Goal: Information Seeking & Learning: Learn about a topic

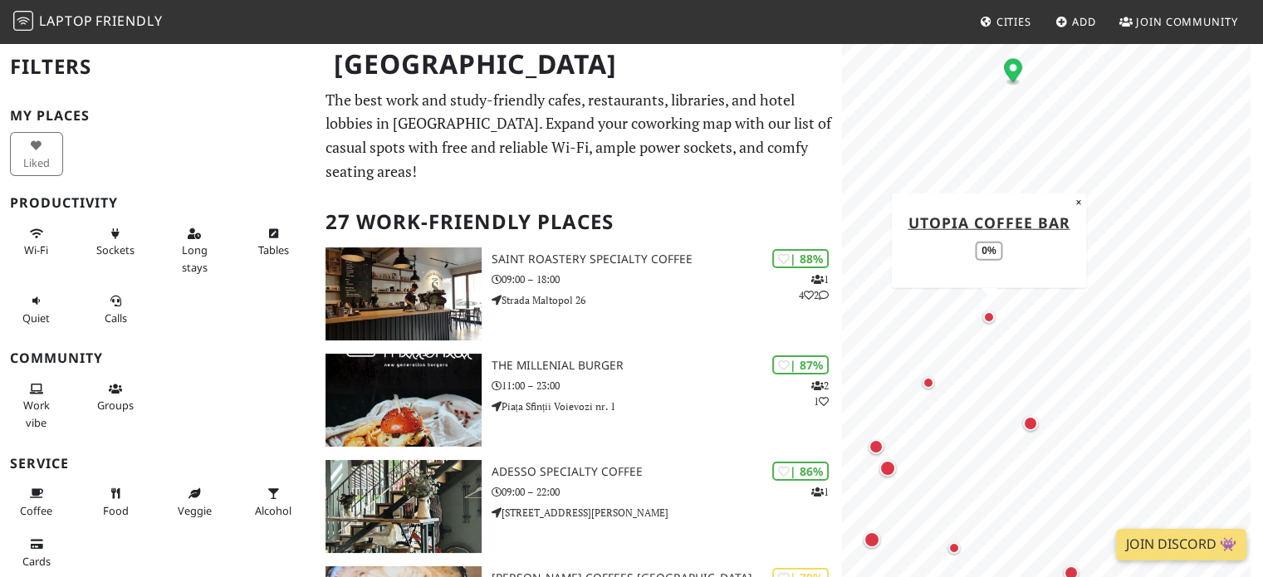
click at [991, 320] on div "Map marker" at bounding box center [989, 317] width 12 height 12
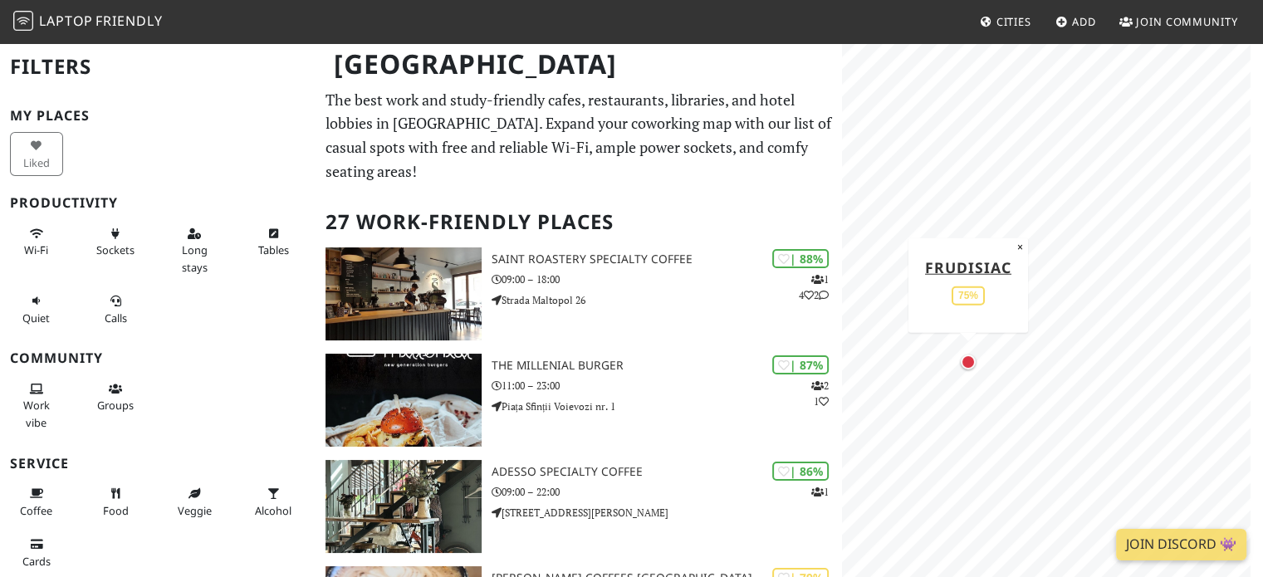
click at [969, 364] on div "Map marker" at bounding box center [968, 362] width 15 height 15
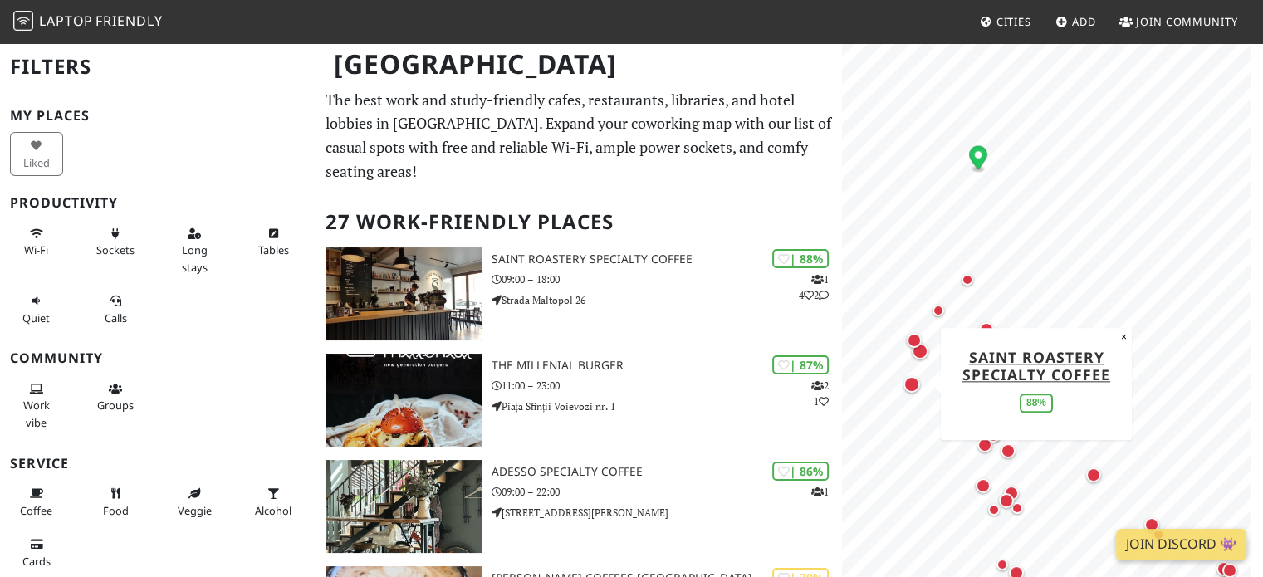
click at [52, 23] on span "Laptop" at bounding box center [66, 21] width 54 height 18
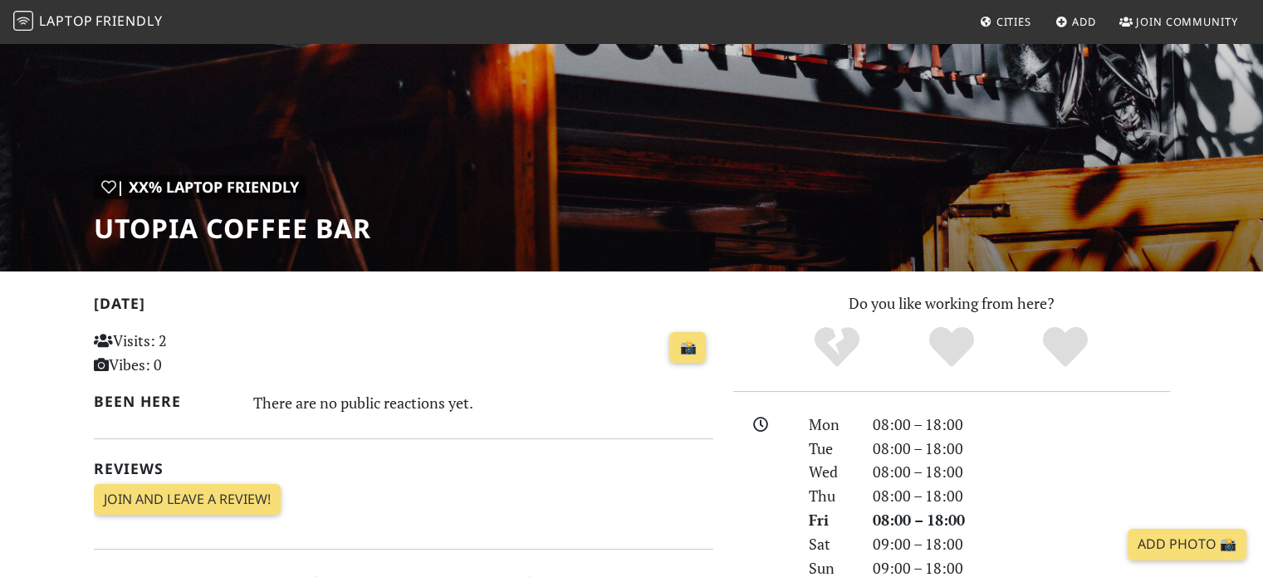
scroll to position [76, 0]
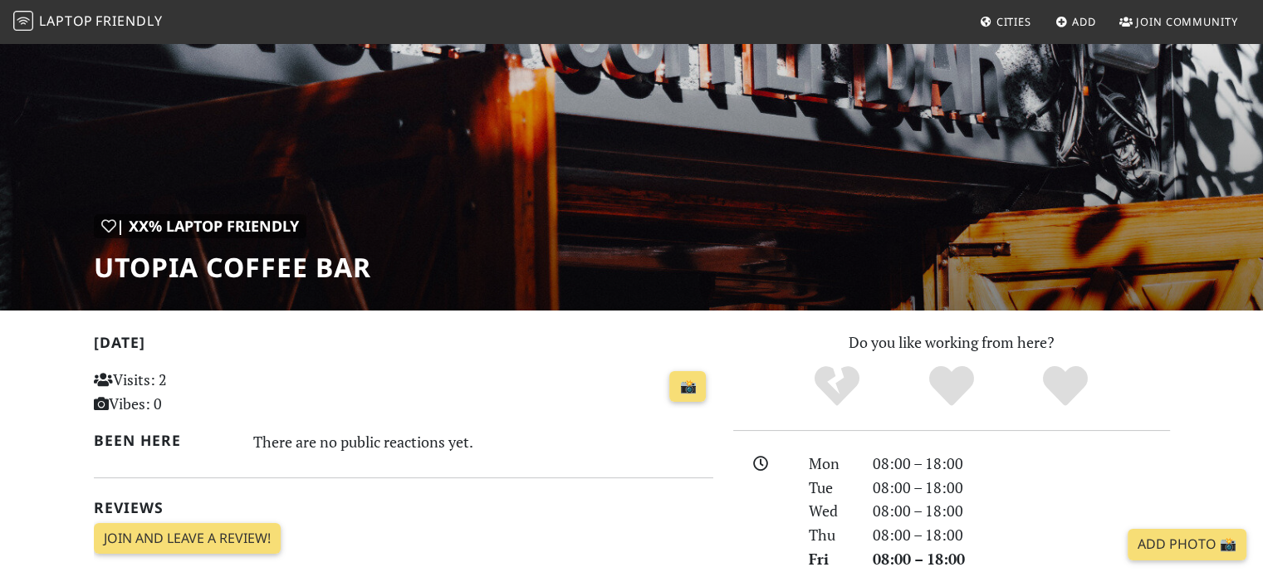
click at [226, 275] on h1 "Utopia Coffee Bar" at bounding box center [232, 268] width 277 height 32
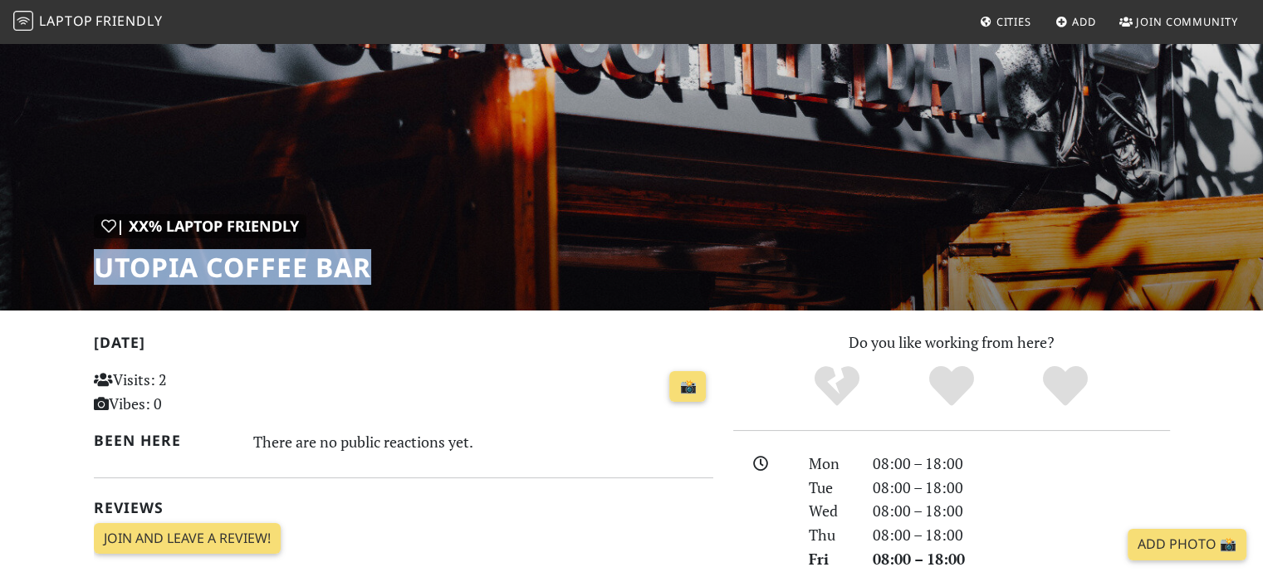
click at [226, 275] on h1 "Utopia Coffee Bar" at bounding box center [232, 268] width 277 height 32
copy div "Utopia Coffee Bar"
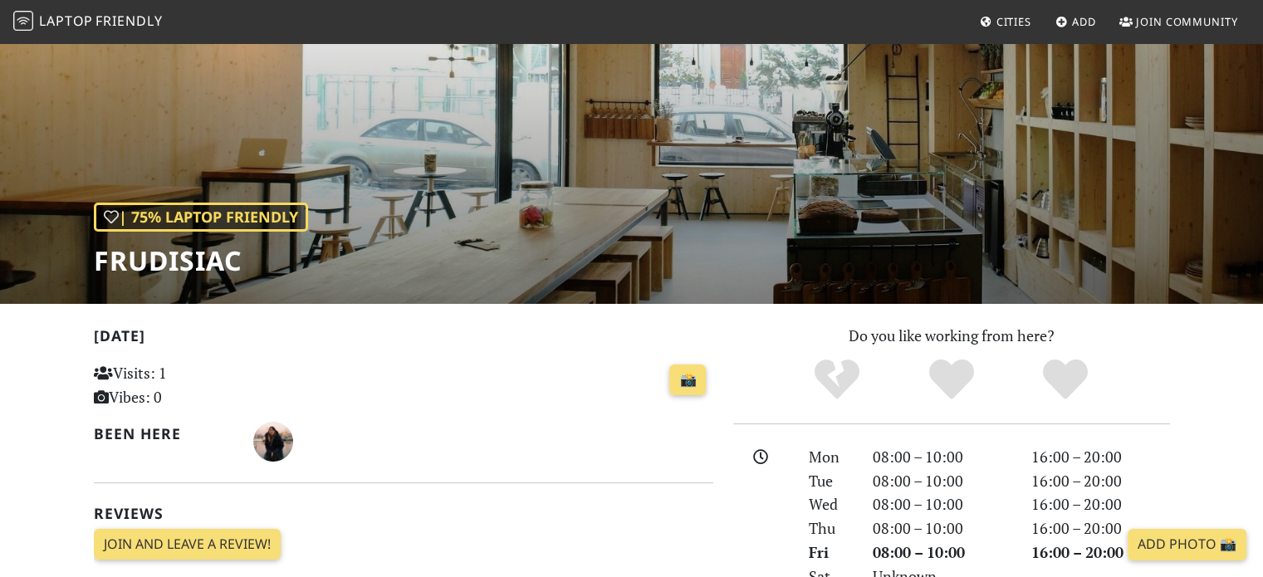
click at [468, 187] on div "| 75% Laptop Friendly Frudisiac" at bounding box center [631, 130] width 1263 height 345
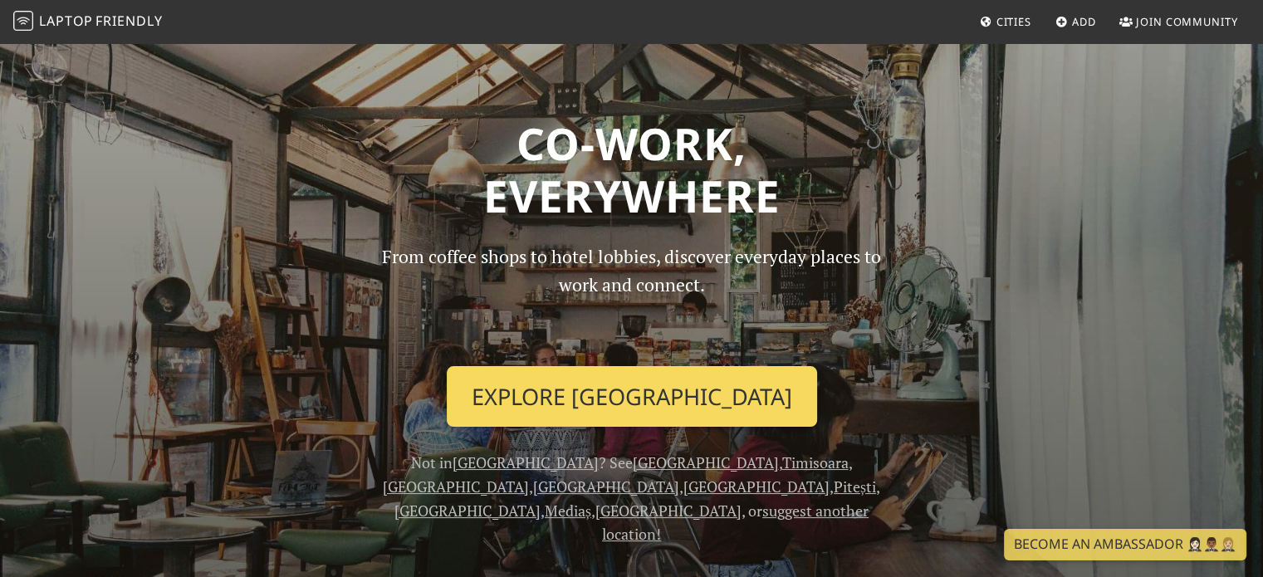
click at [644, 389] on link "Explore Bucharest" at bounding box center [632, 396] width 370 height 61
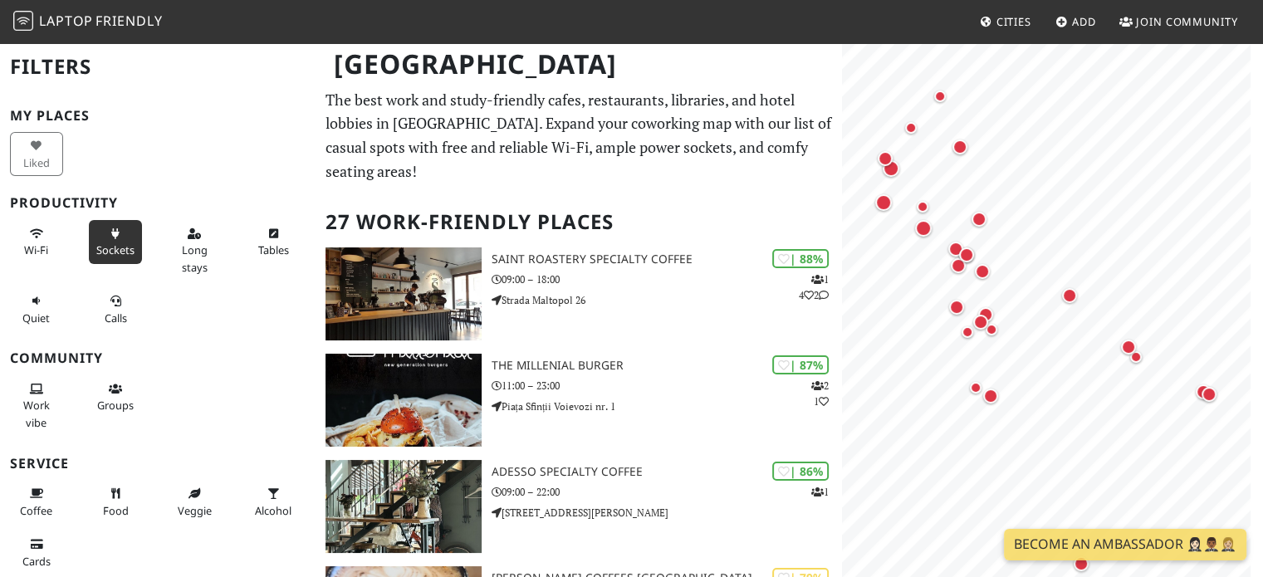
click at [115, 248] on span "Sockets" at bounding box center [115, 249] width 38 height 15
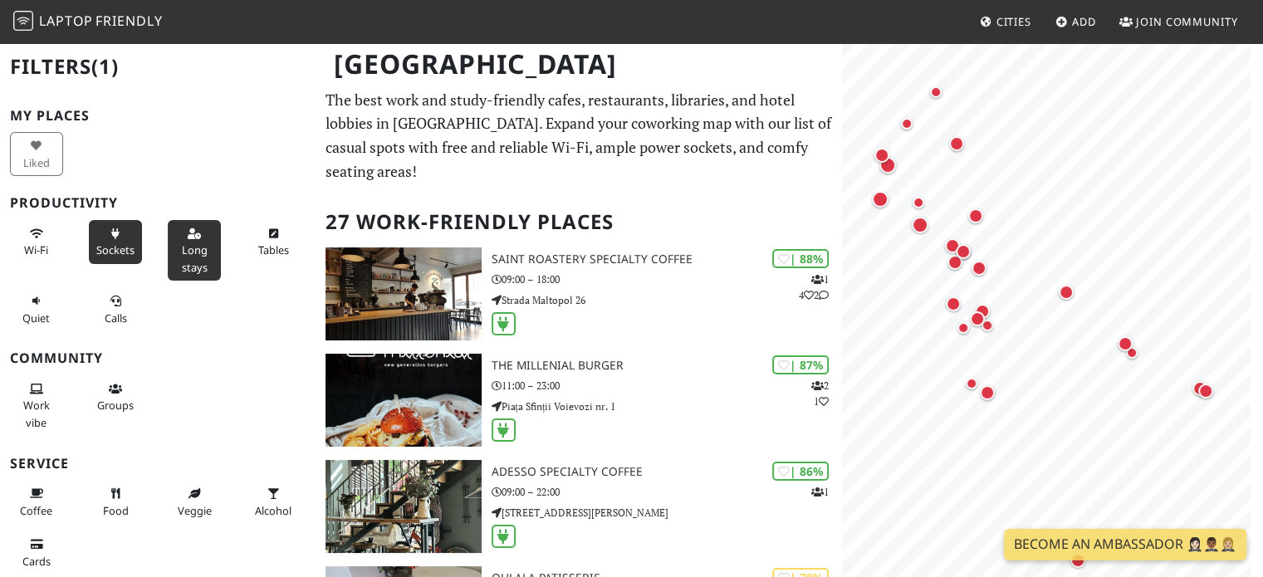
click at [194, 242] on span "Long stays" at bounding box center [195, 258] width 26 height 32
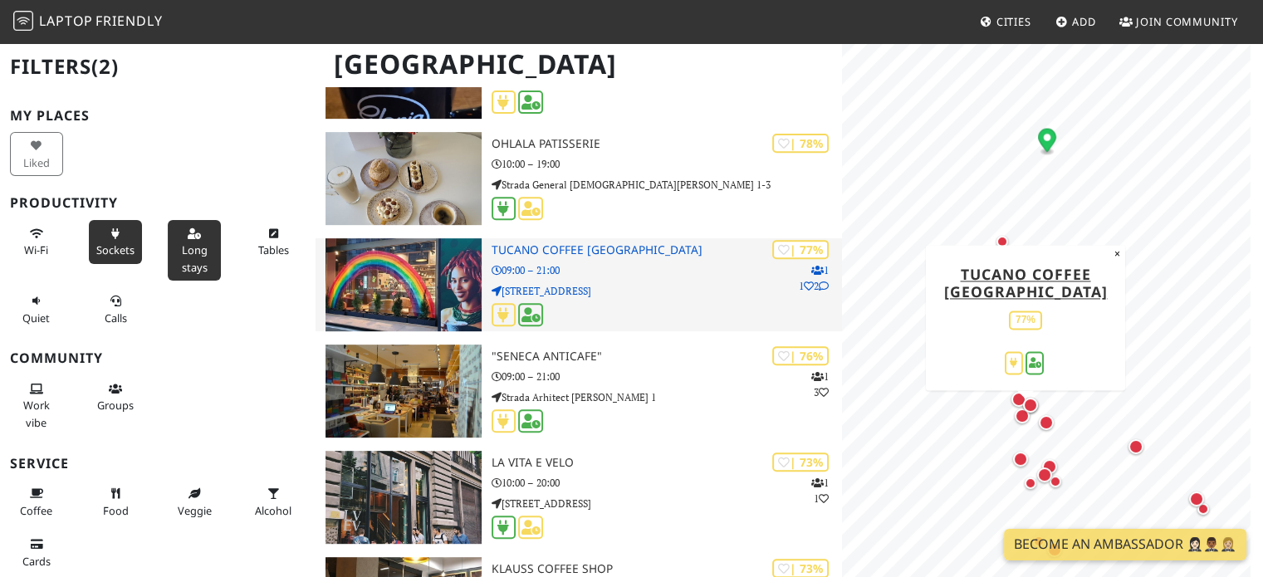
scroll to position [664, 0]
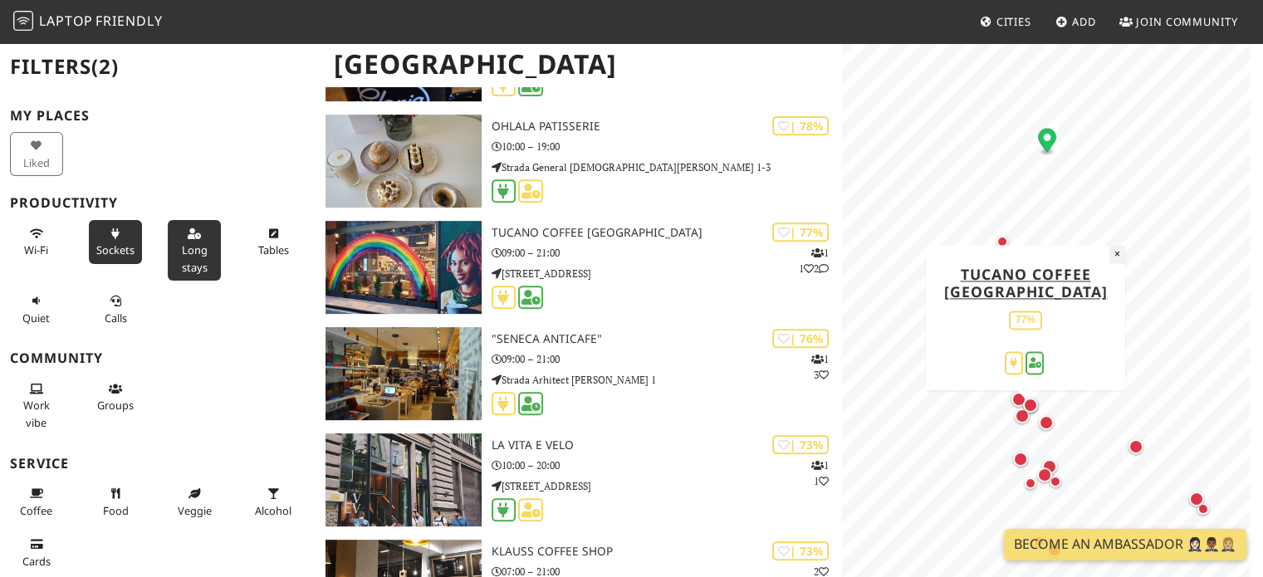
click at [1117, 257] on button "×" at bounding box center [1117, 254] width 16 height 18
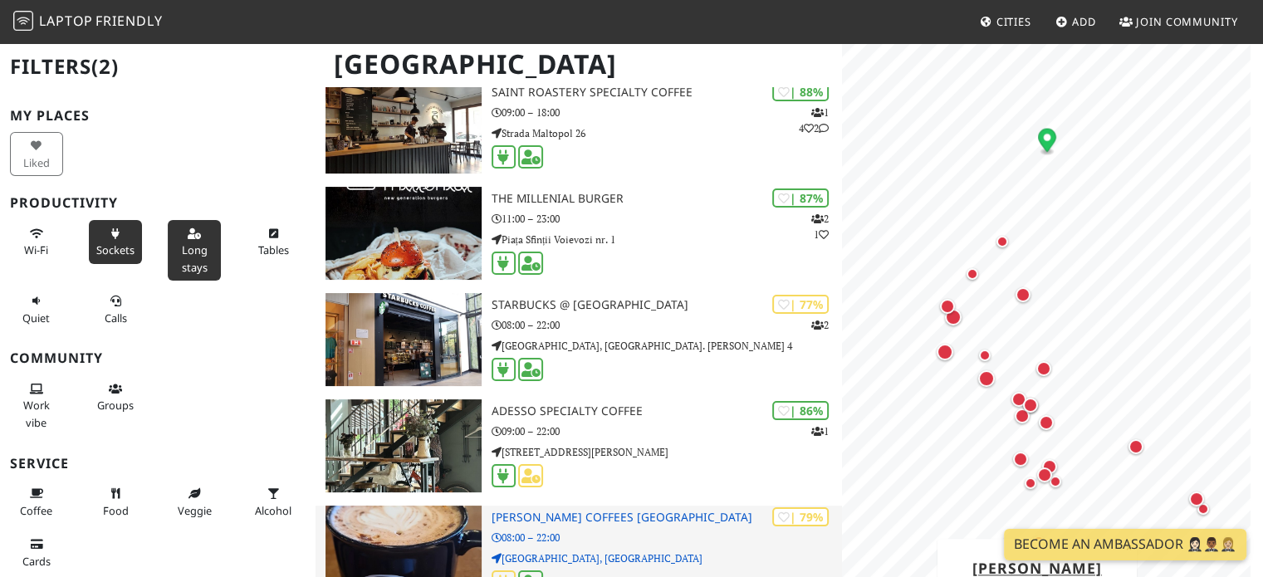
scroll to position [83, 0]
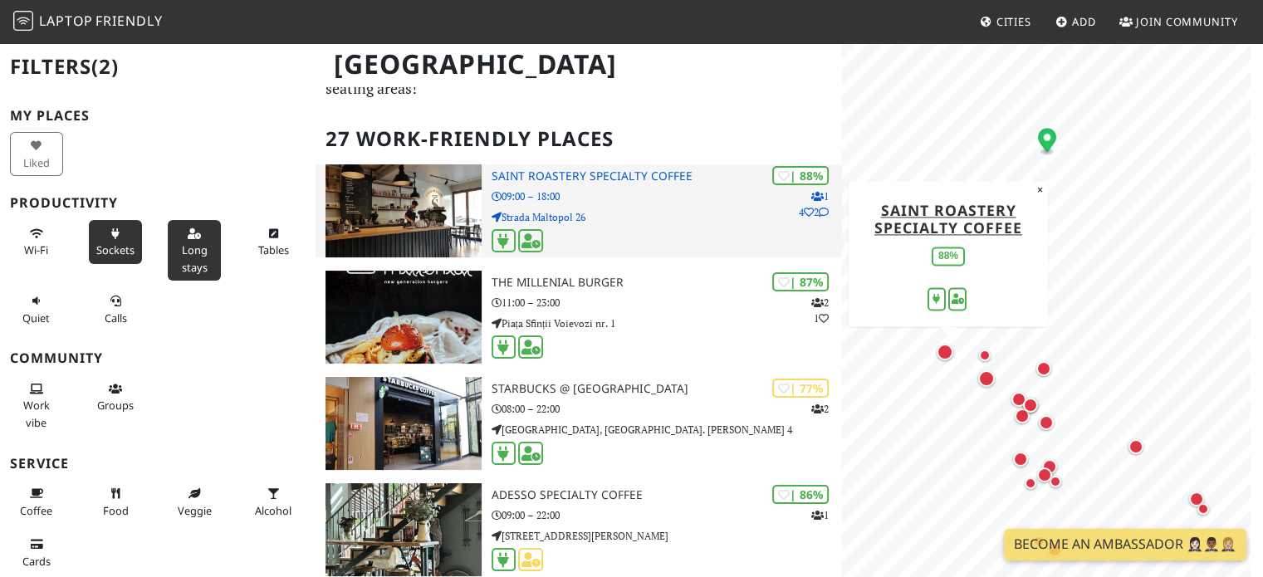
click at [618, 213] on p "Strada Maltopol 26" at bounding box center [667, 217] width 351 height 16
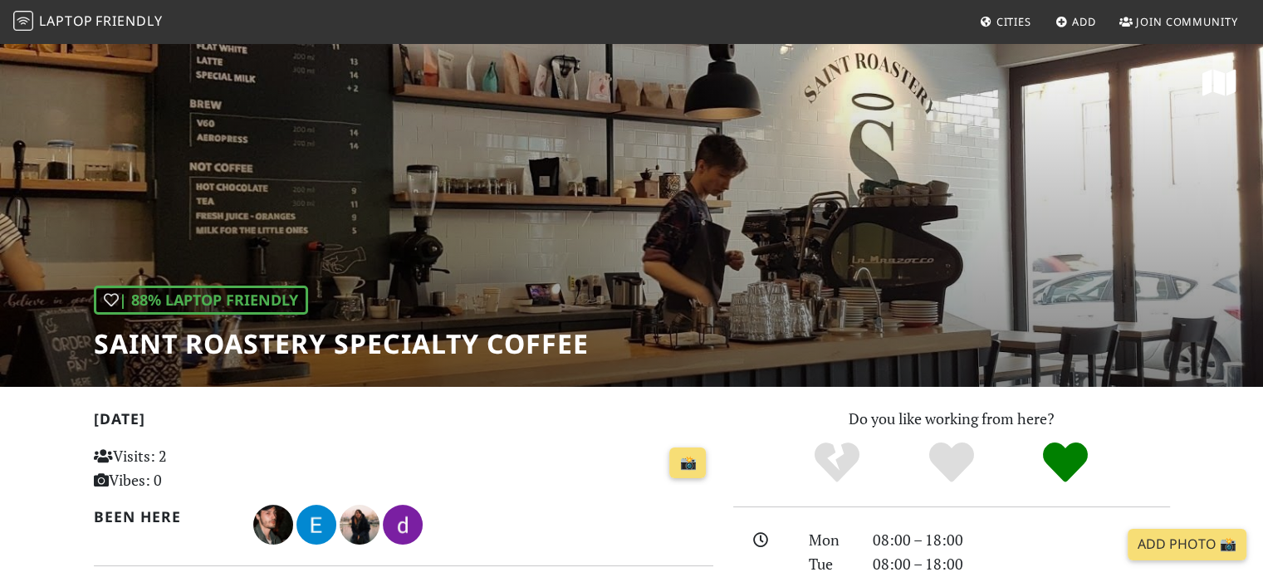
click at [283, 340] on h1 "Saint Roastery Specialty Coffee" at bounding box center [341, 344] width 495 height 32
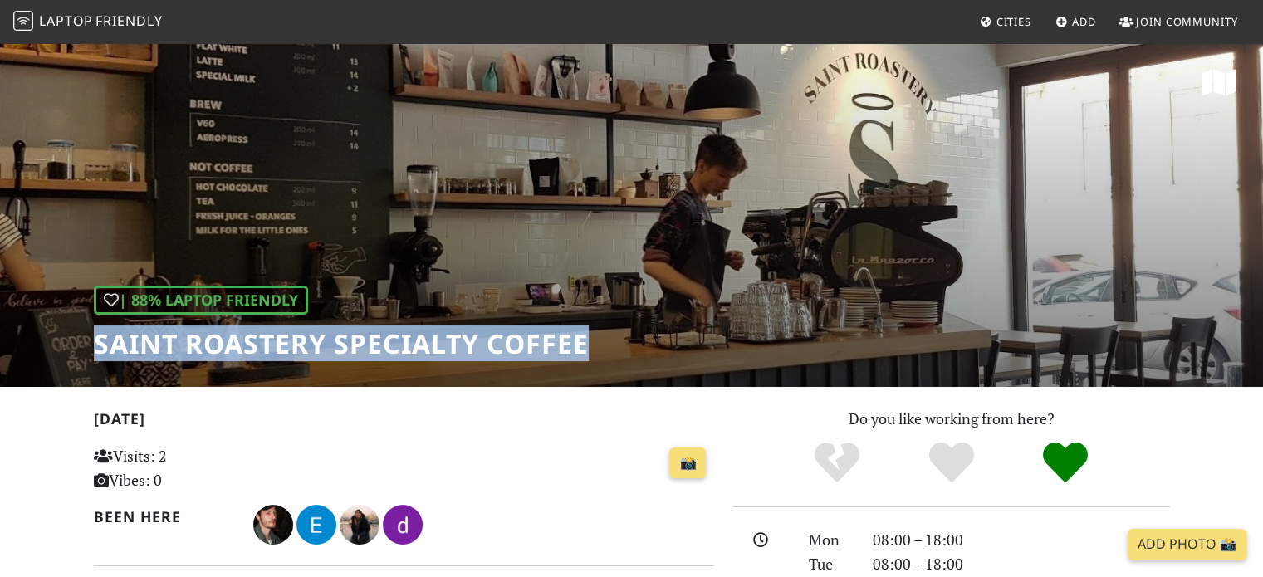
click at [283, 340] on h1 "Saint Roastery Specialty Coffee" at bounding box center [341, 344] width 495 height 32
copy div "Saint Roastery Specialty Coffee"
